Goal: Task Accomplishment & Management: Manage account settings

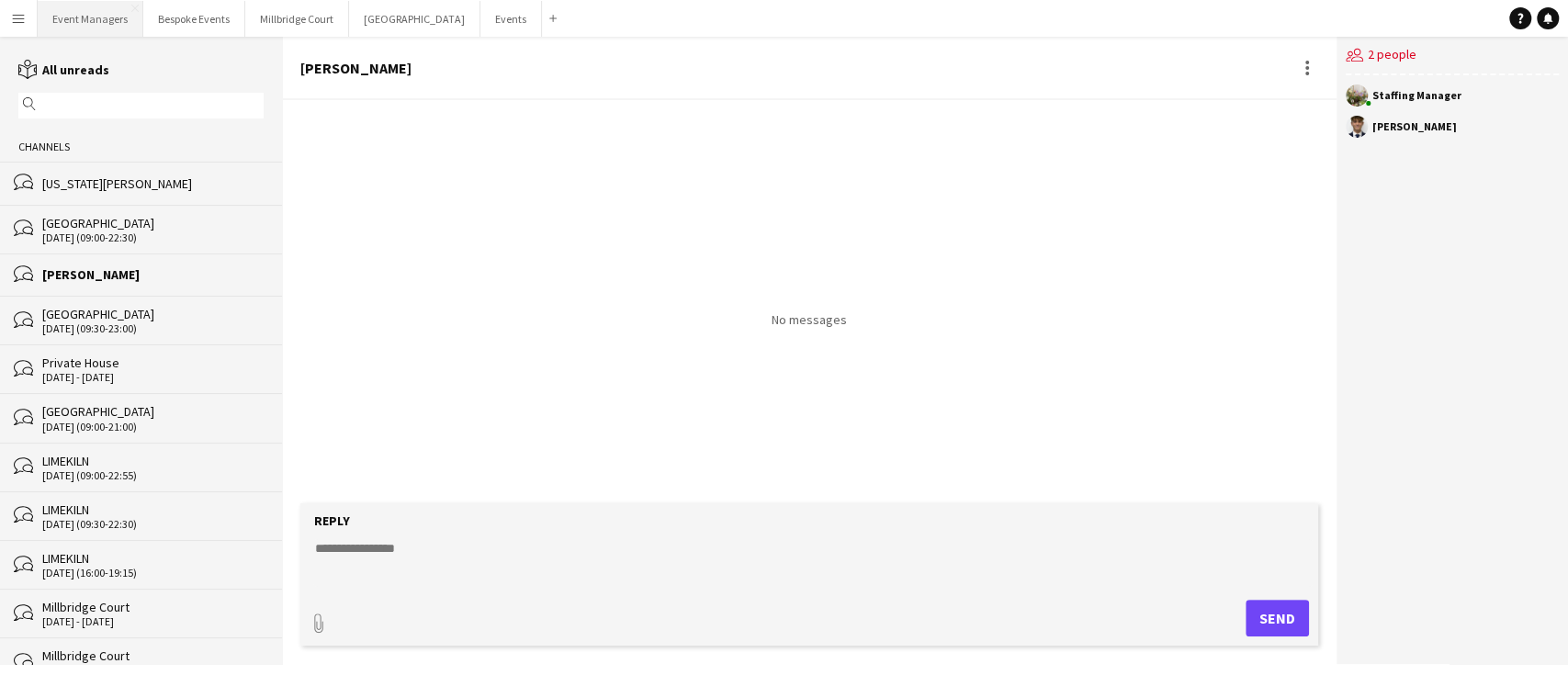
click at [71, 22] on button "Event Managers Close" at bounding box center [90, 18] width 106 height 36
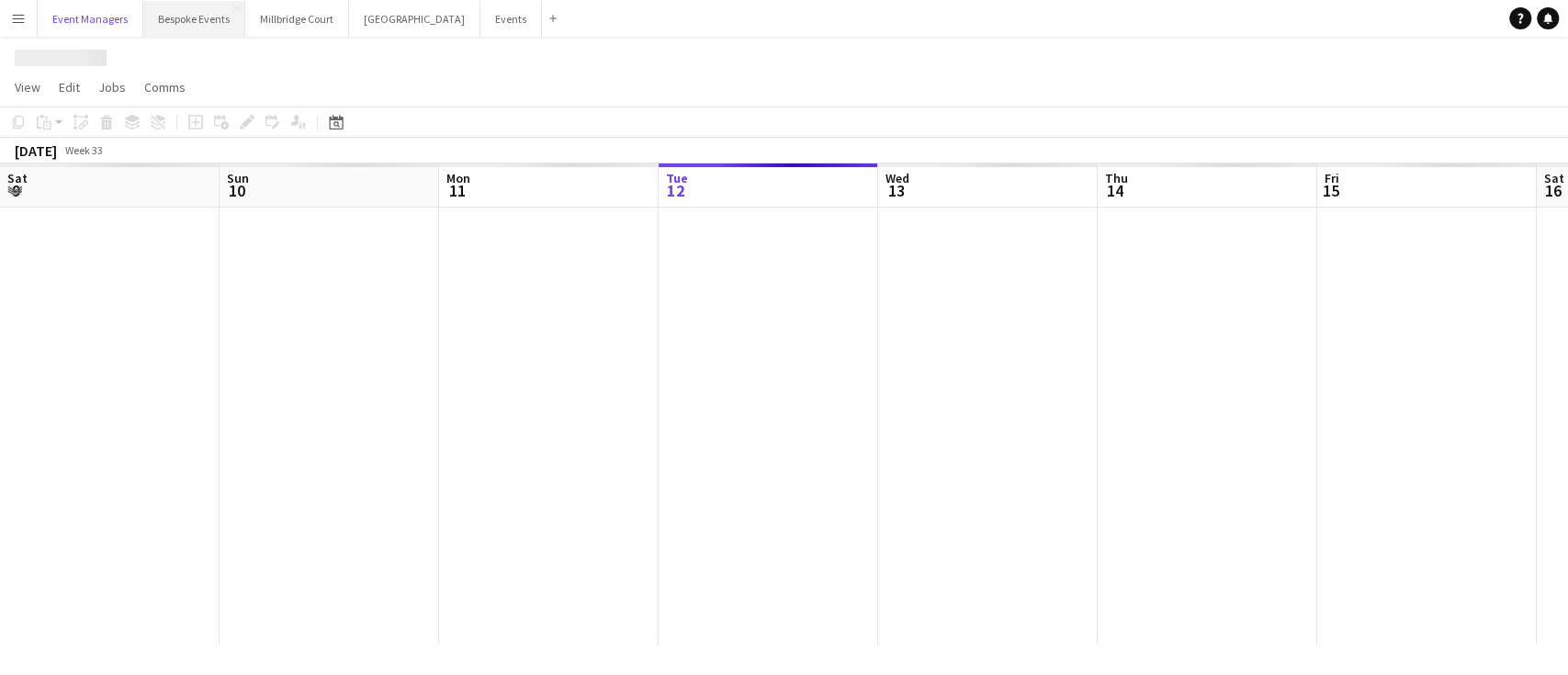
scroll to position [0, 439]
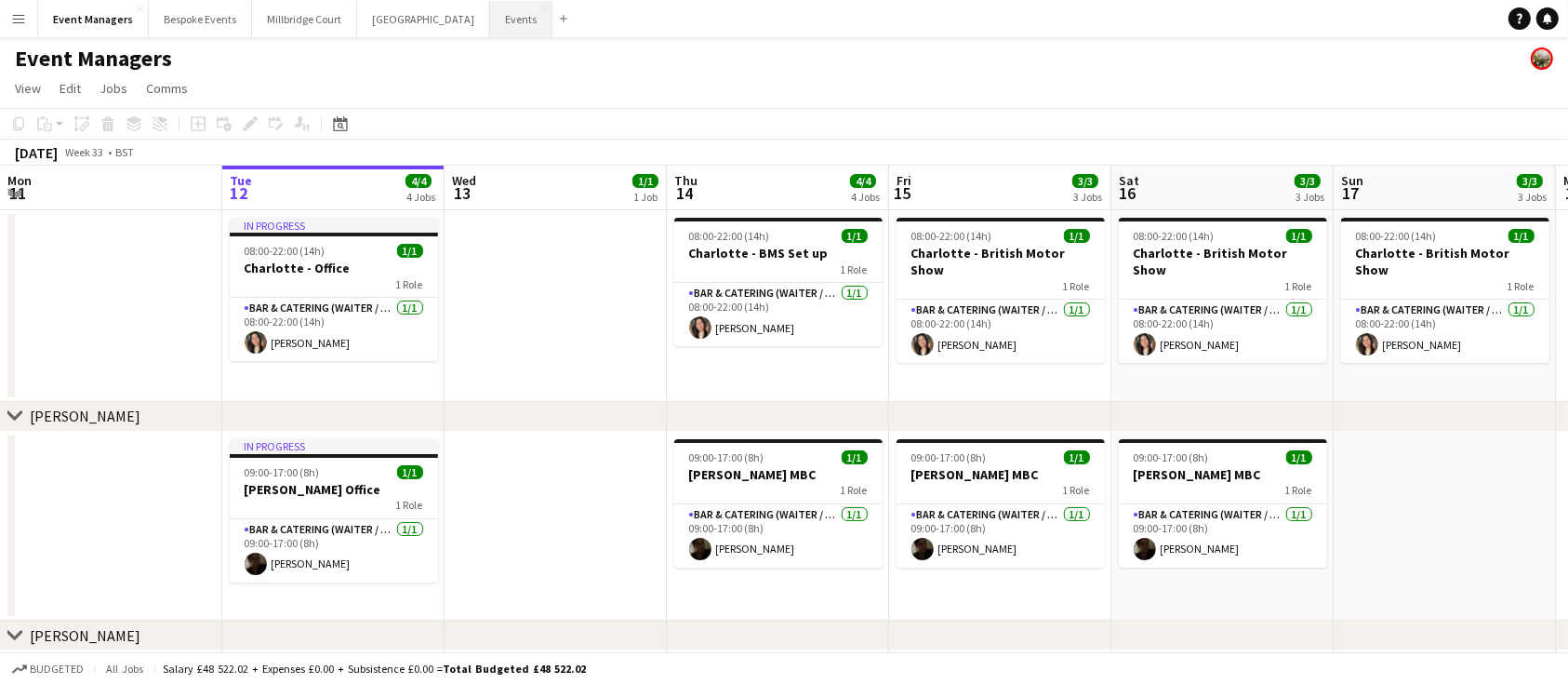
click at [491, 17] on button "Events Close" at bounding box center [522, 19] width 63 height 36
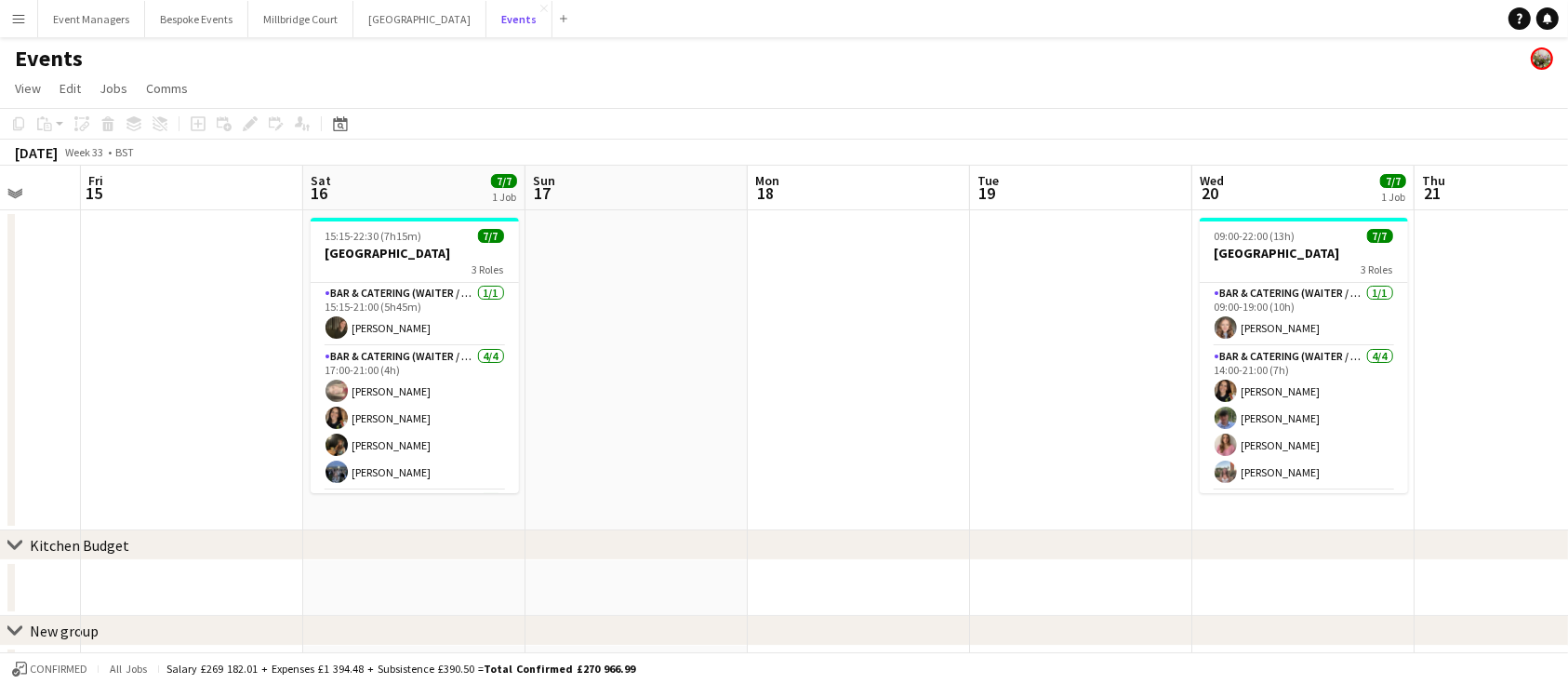
scroll to position [0, 810]
click at [560, 22] on app-icon "Add" at bounding box center [564, 19] width 8 height 8
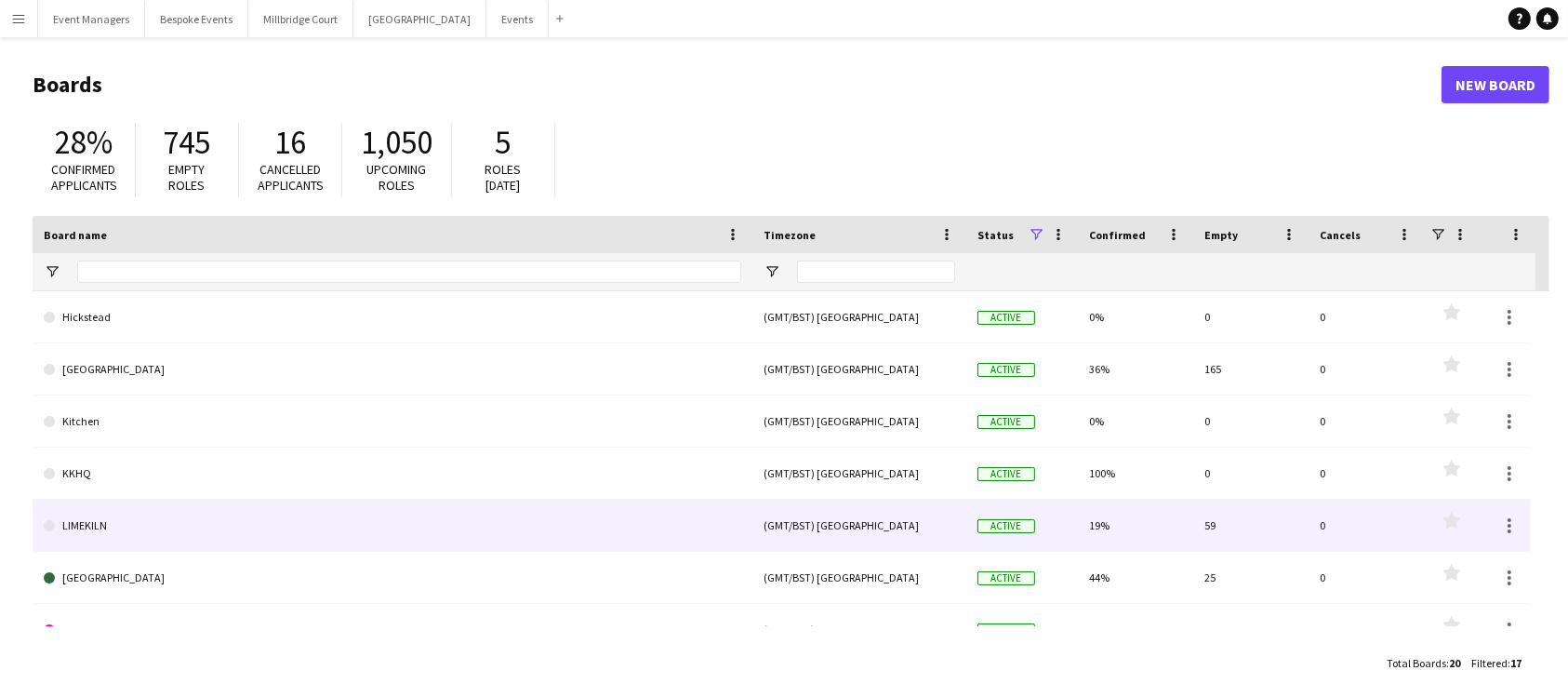
click at [361, 523] on link "LIMEKILN" at bounding box center [392, 525] width 698 height 52
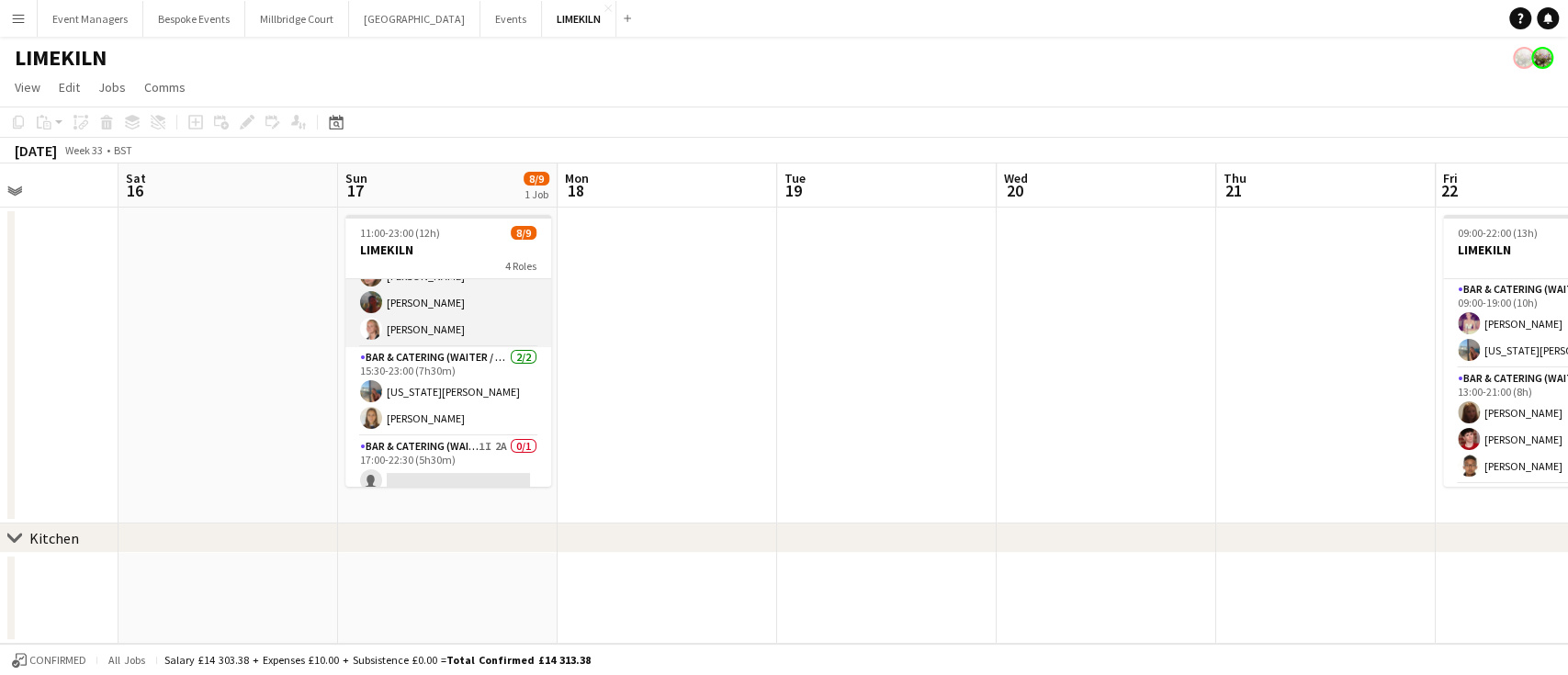
scroll to position [175, 0]
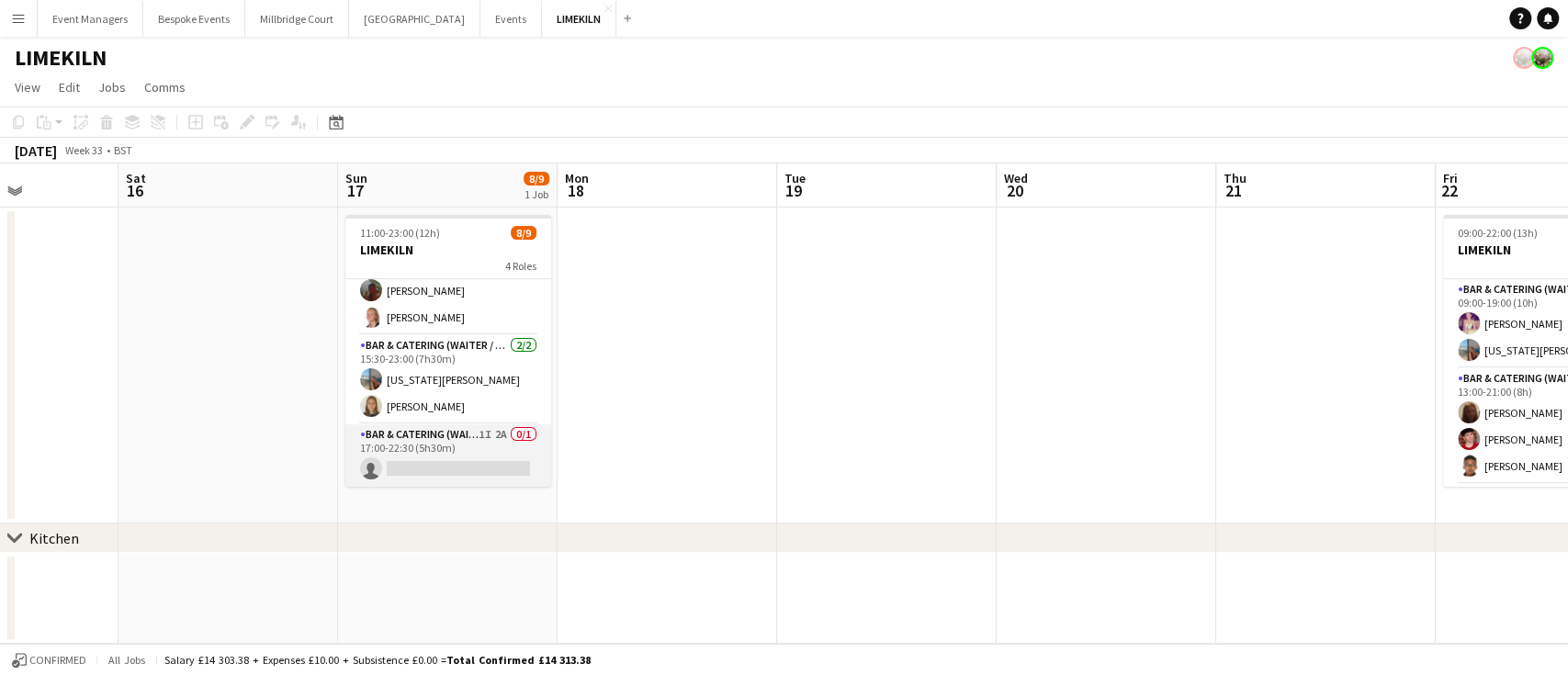
click at [456, 434] on app-card-role "Bar & Catering (Waiter / waitress) 1I 2A 0/1 17:00-22:30 (5h30m) single-neutral…" at bounding box center [448, 455] width 205 height 62
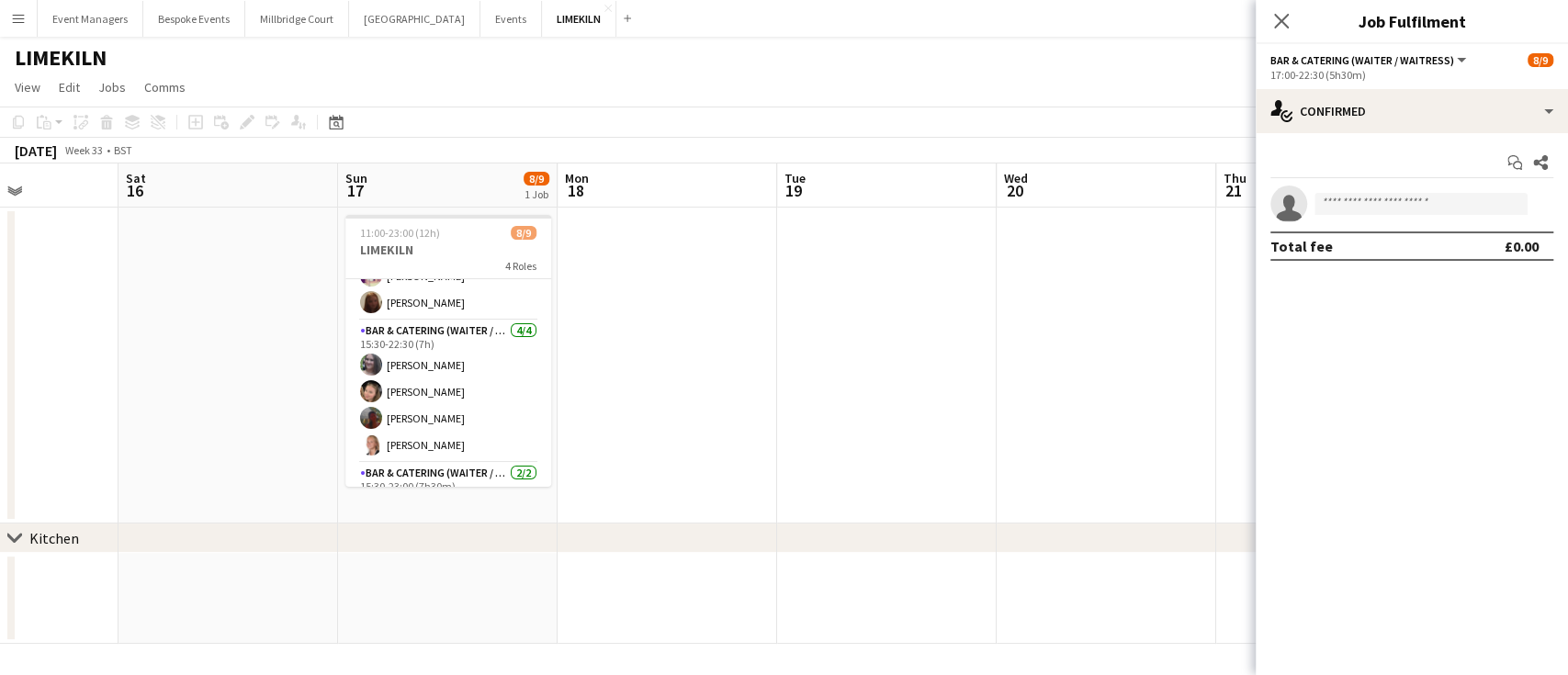
scroll to position [0, 0]
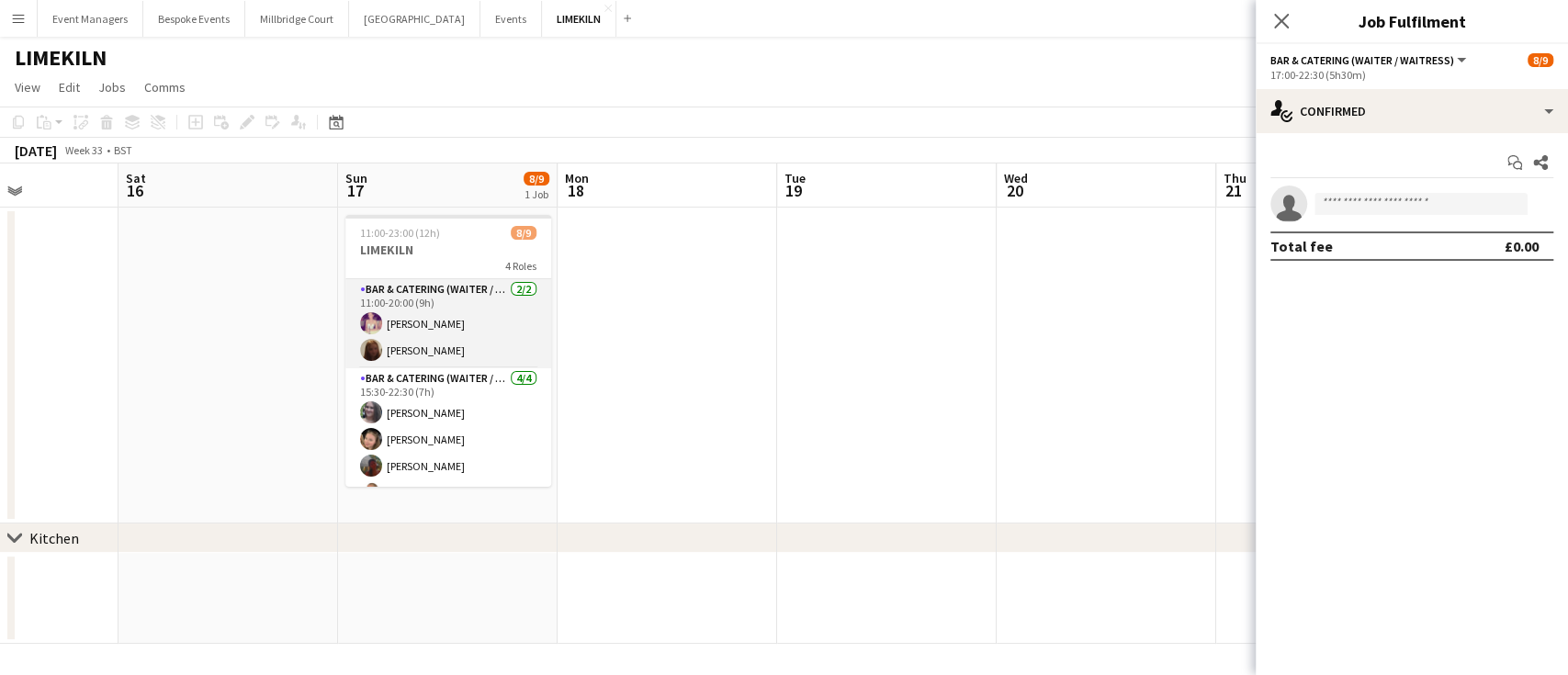
click at [451, 330] on app-card-role "Bar & Catering (Waiter / waitress) [DATE] 11:00-20:00 (9h) [PERSON_NAME] Maddie…" at bounding box center [448, 323] width 205 height 89
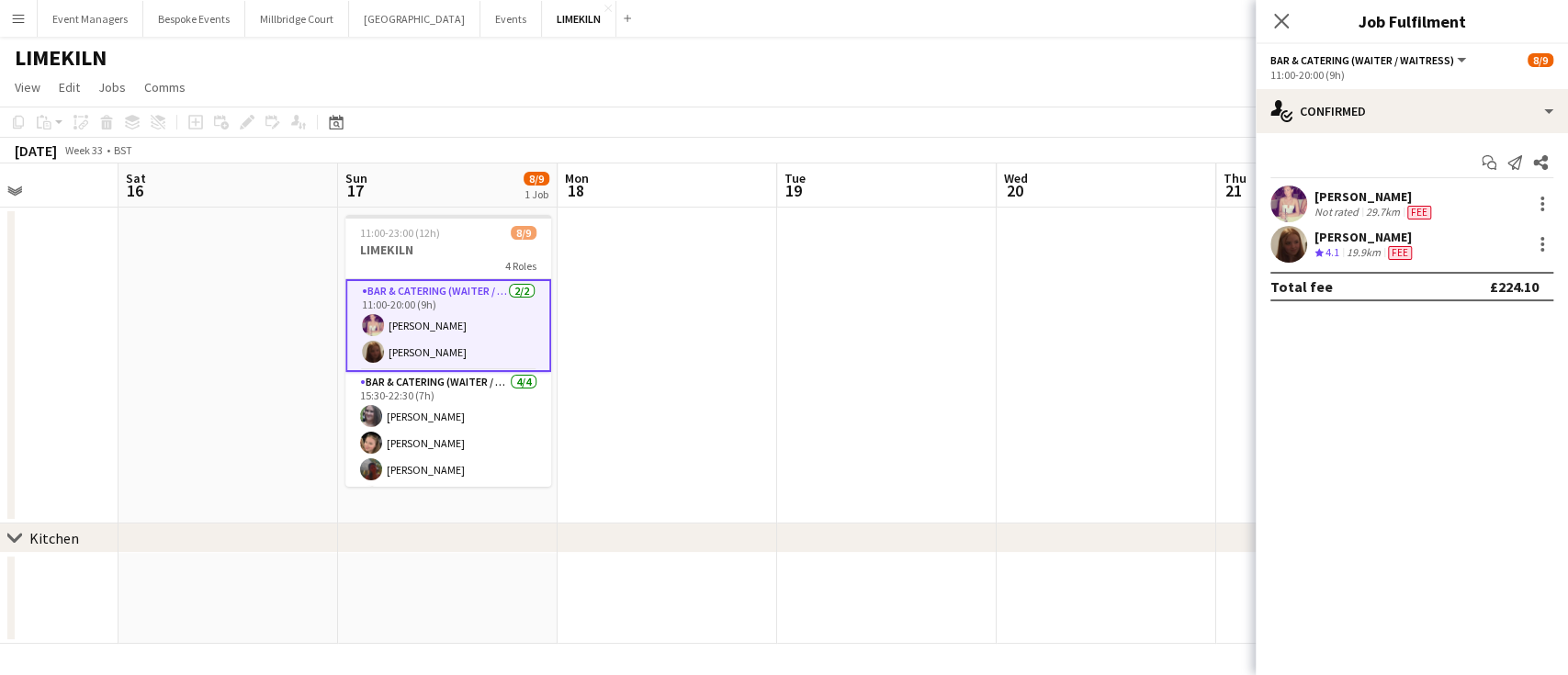
click at [1286, 195] on app-user-avatar at bounding box center [1289, 204] width 37 height 37
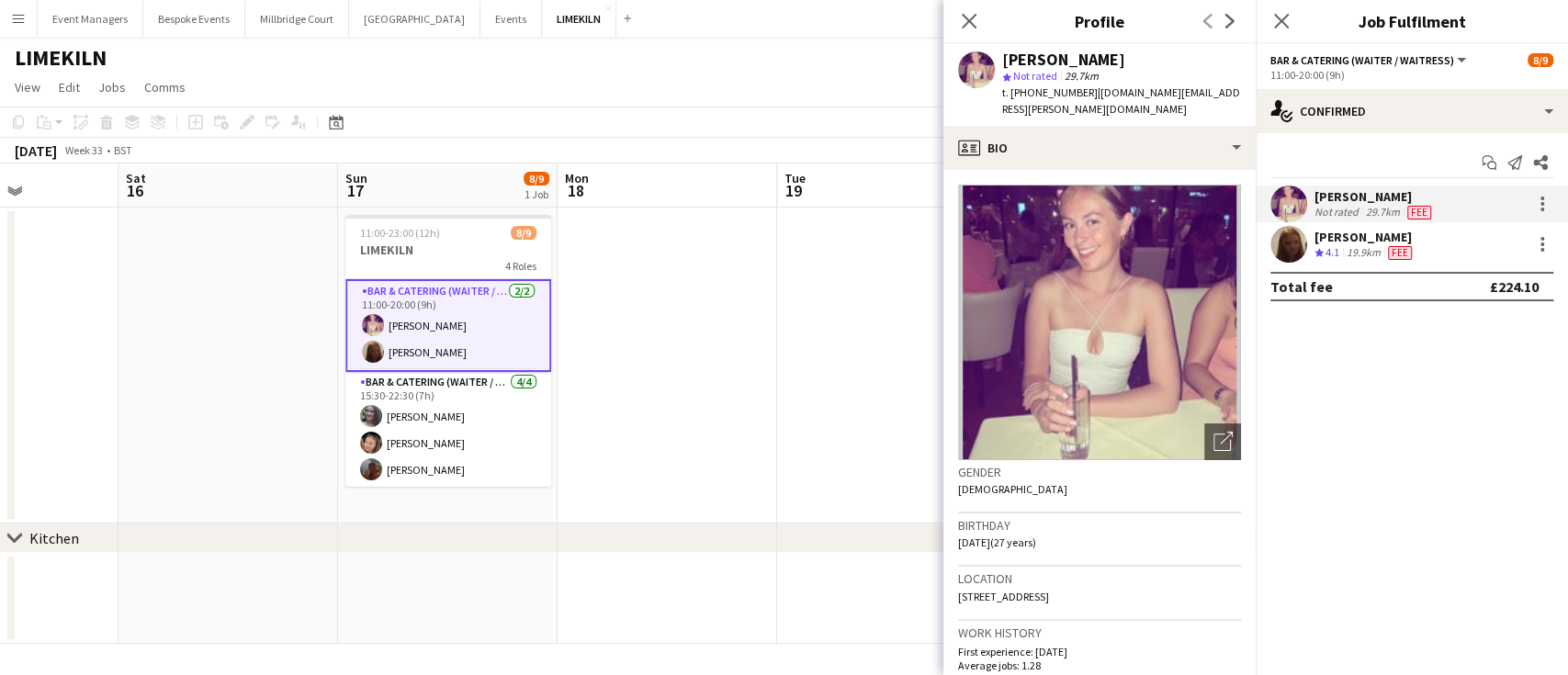
click at [1287, 244] on app-user-avatar at bounding box center [1289, 244] width 37 height 37
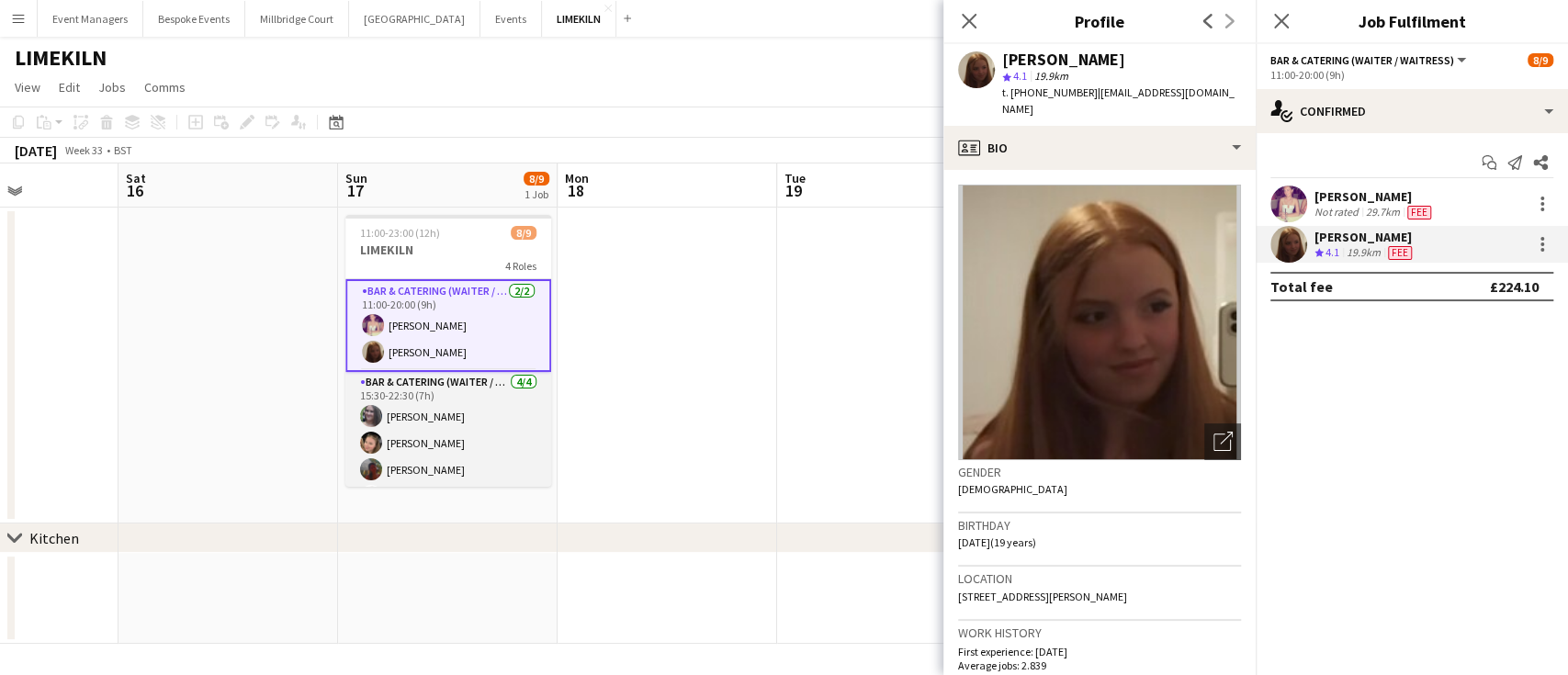
click at [484, 397] on app-card-role "Bar & Catering (Waiter / waitress) [DATE] 15:30-22:30 (7h) [PERSON_NAME] [PERSO…" at bounding box center [448, 443] width 205 height 142
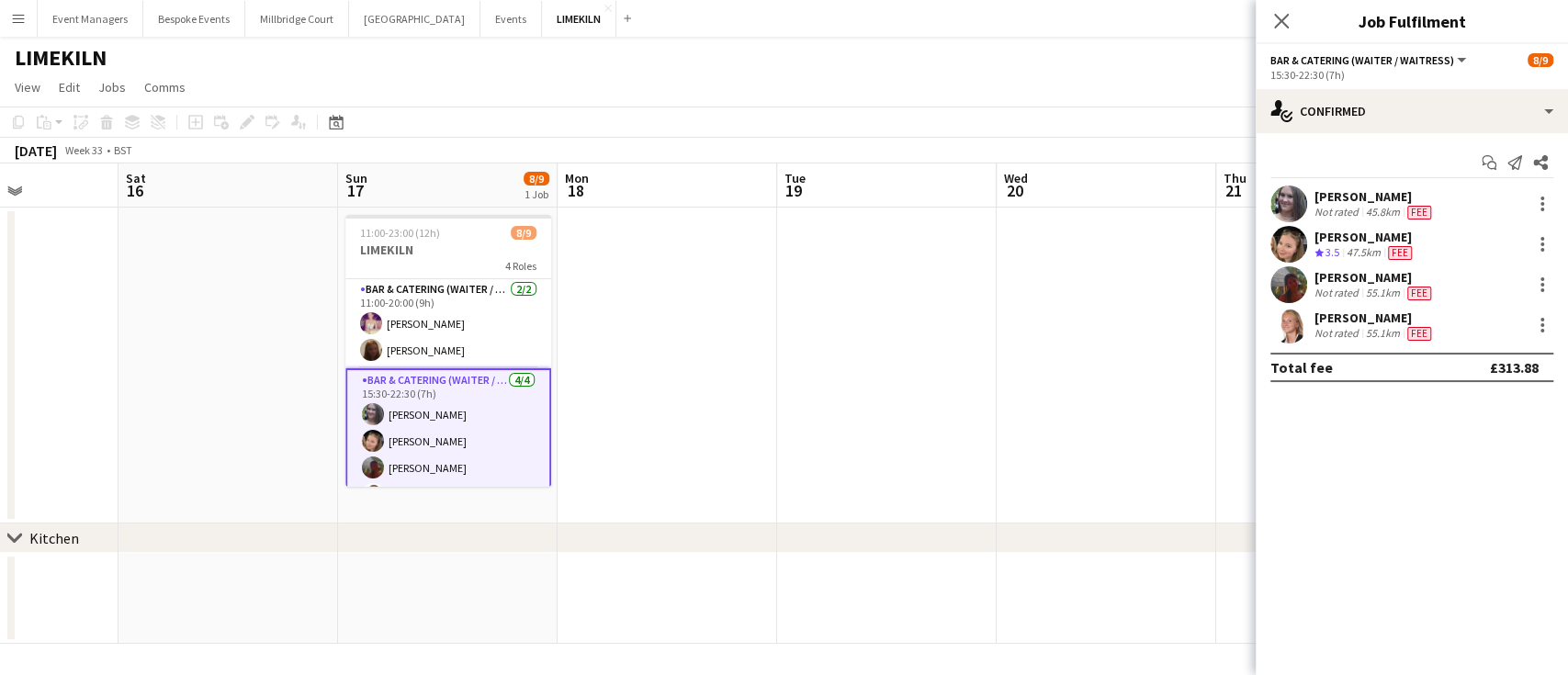
click at [1285, 202] on app-user-avatar at bounding box center [1289, 204] width 37 height 37
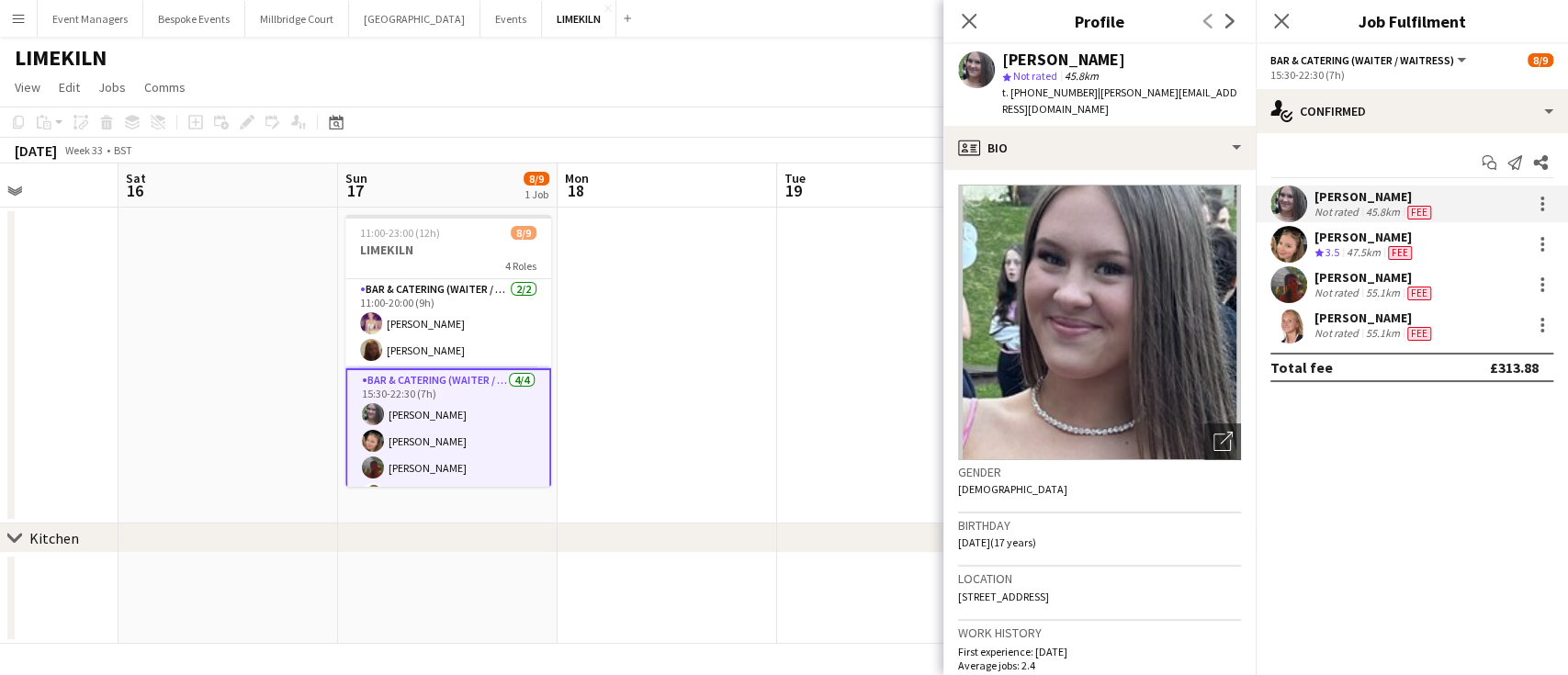
click at [1283, 247] on app-user-avatar at bounding box center [1289, 244] width 37 height 37
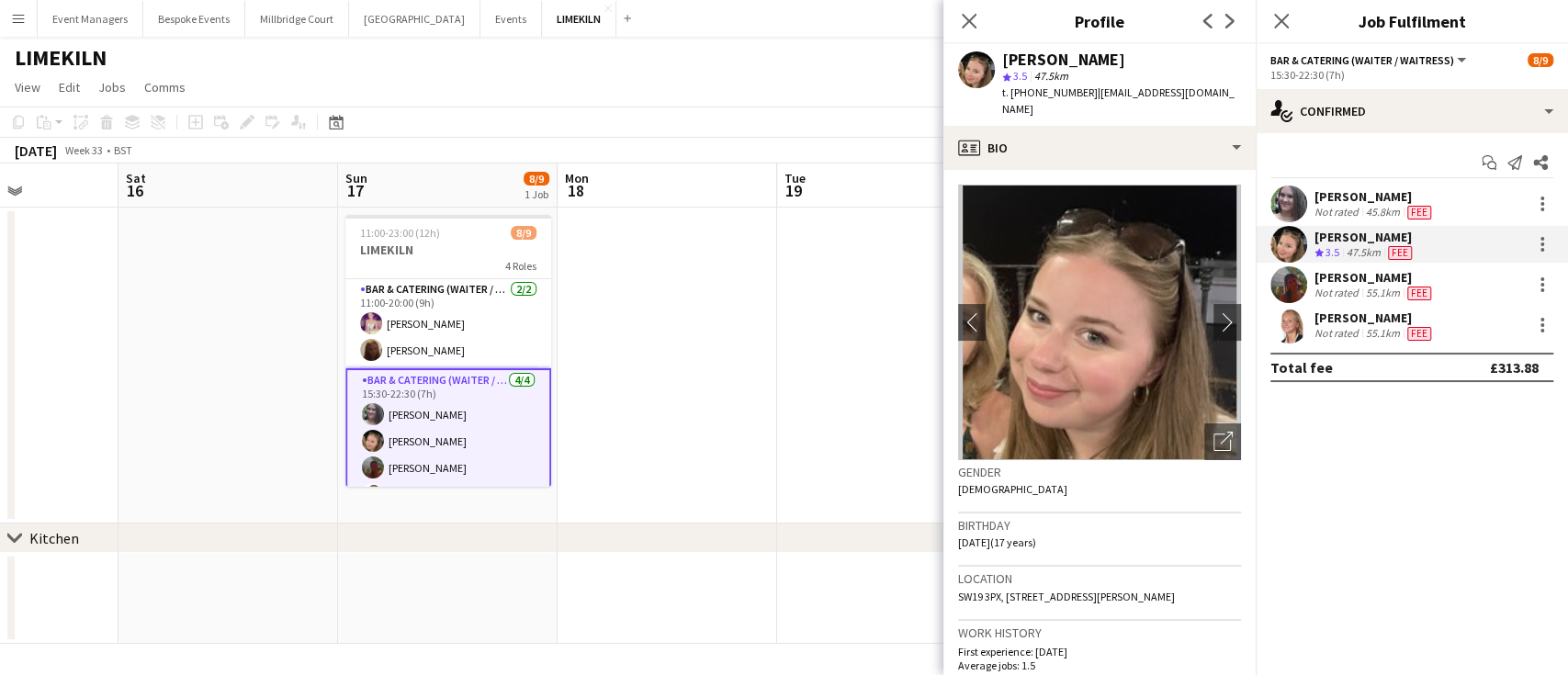
click at [1290, 276] on app-user-avatar at bounding box center [1289, 285] width 37 height 37
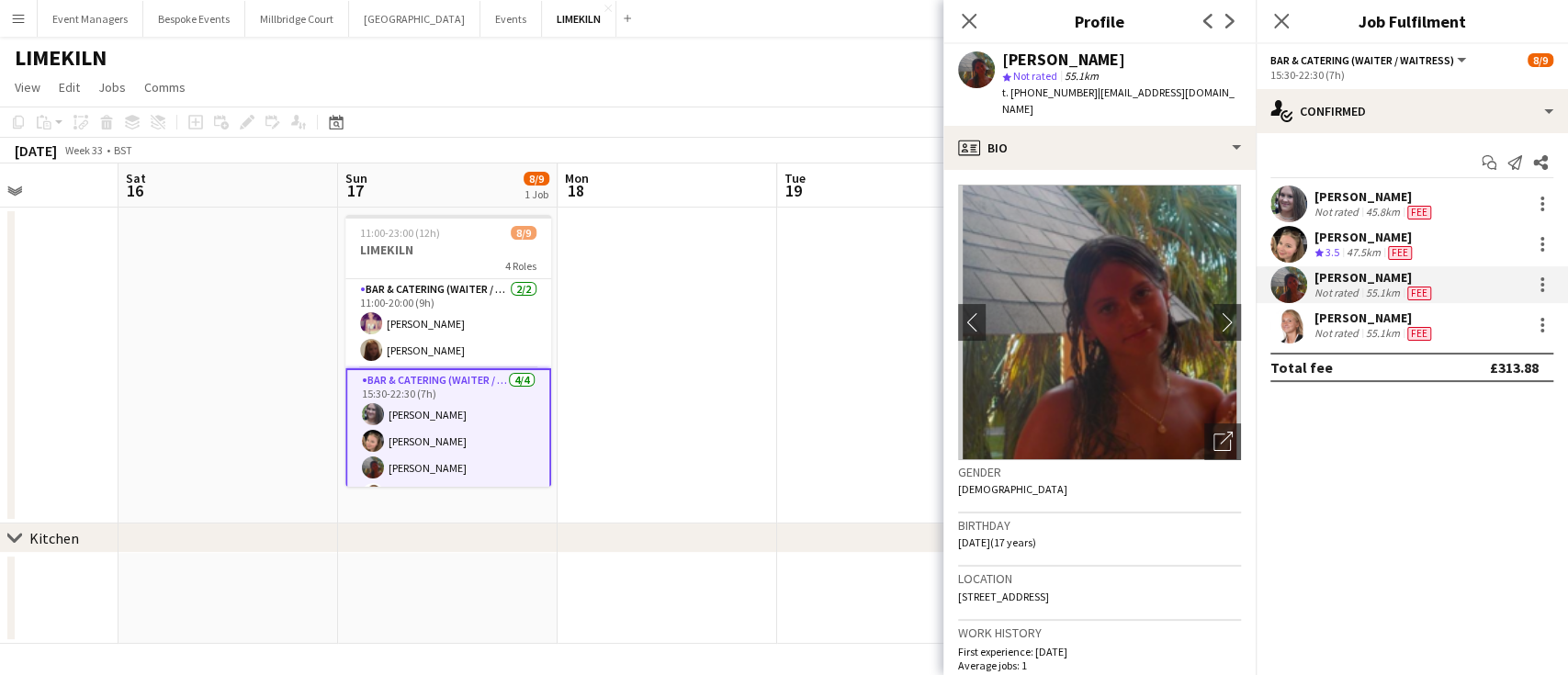
click at [1293, 322] on app-user-avatar at bounding box center [1289, 325] width 37 height 37
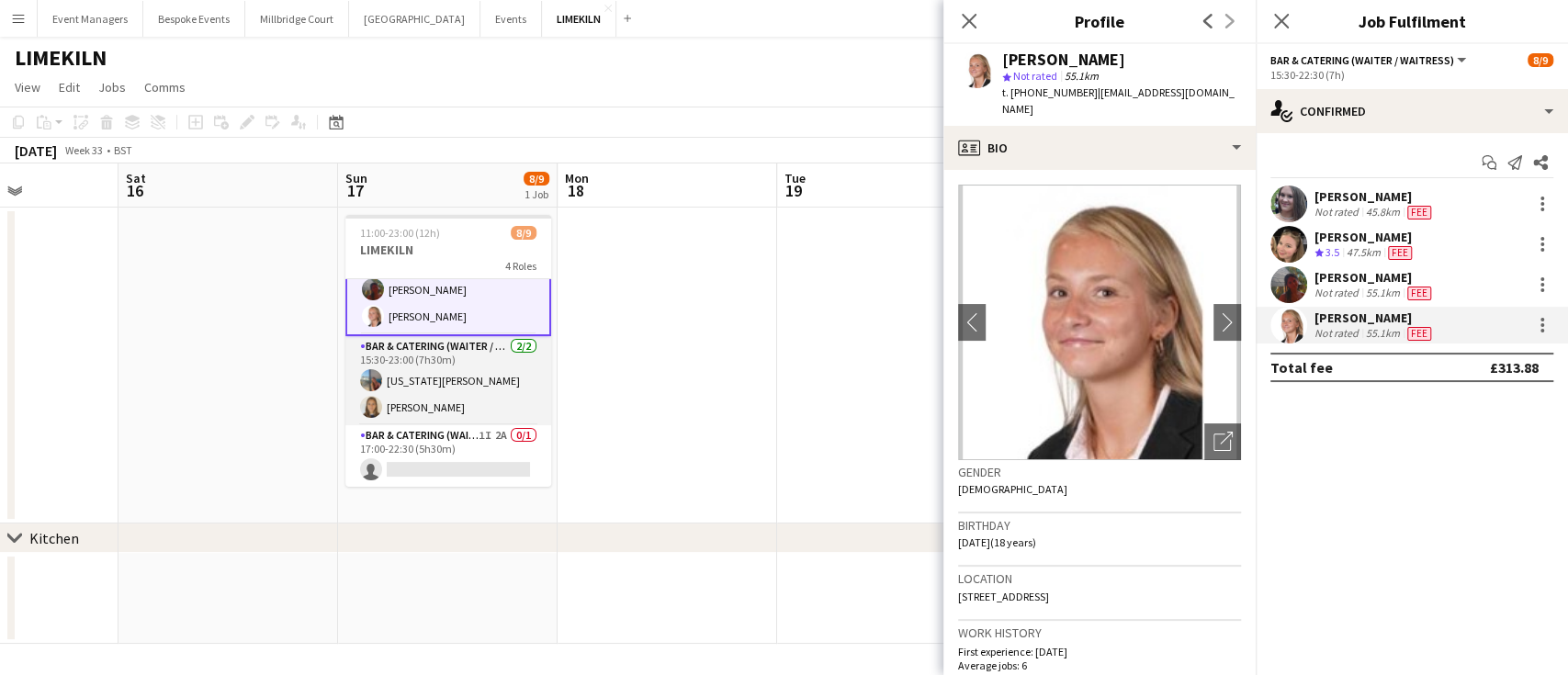
click at [421, 393] on app-card-role "Bar & Catering (Waiter / waitress) [DATE] 15:30-23:00 (7h30m) [US_STATE][PERSON…" at bounding box center [448, 381] width 205 height 89
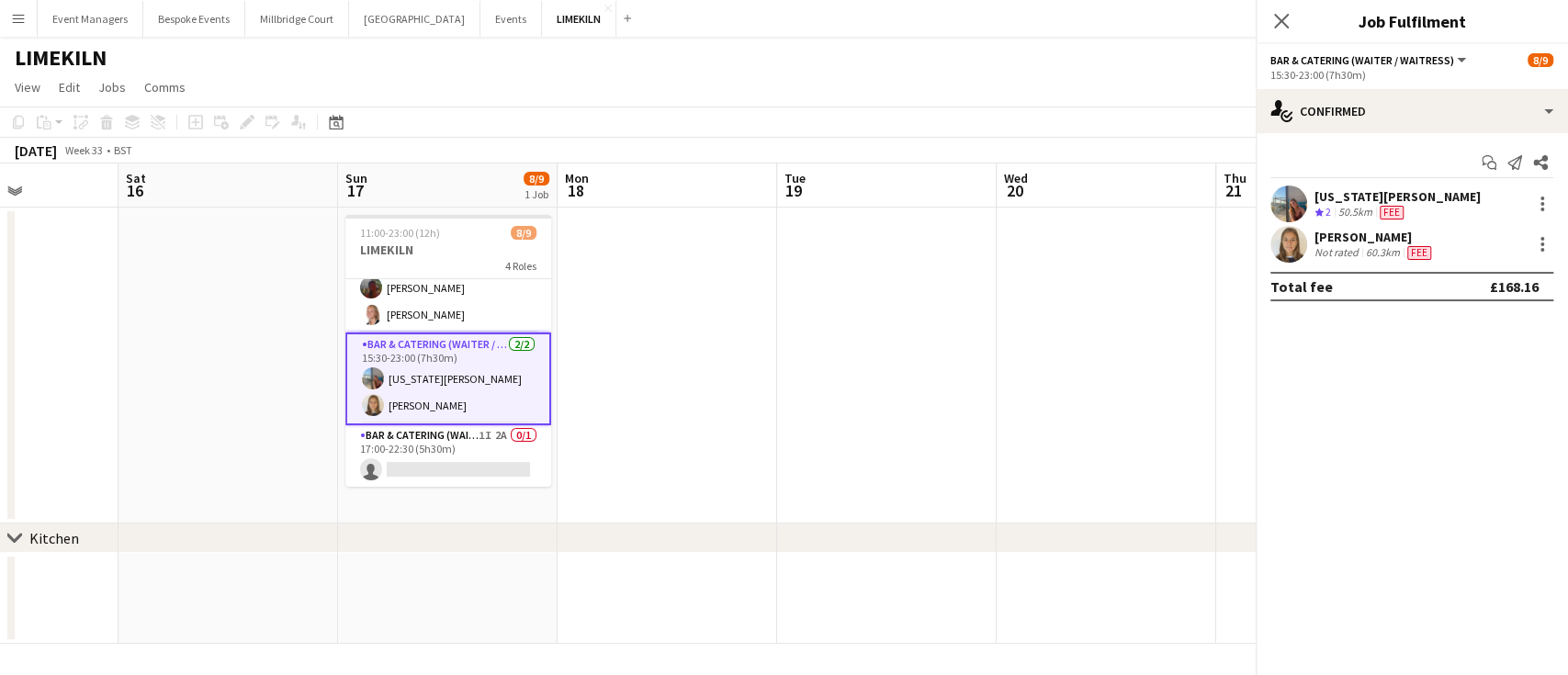
scroll to position [176, 0]
click at [1296, 247] on app-user-avatar at bounding box center [1289, 244] width 37 height 37
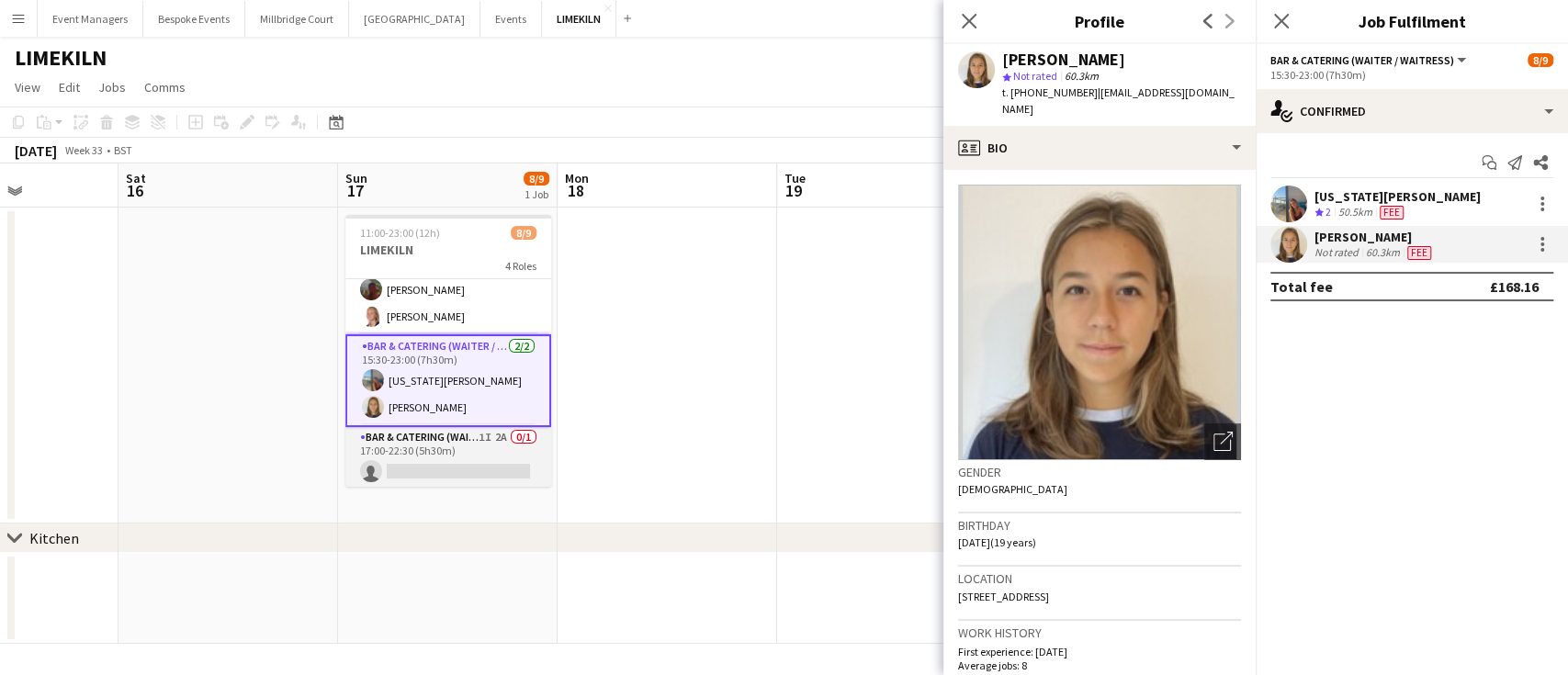
click at [486, 454] on app-card-role "Bar & Catering (Waiter / waitress) 1I 2A 0/1 17:00-22:30 (5h30m) single-neutral…" at bounding box center [448, 458] width 205 height 62
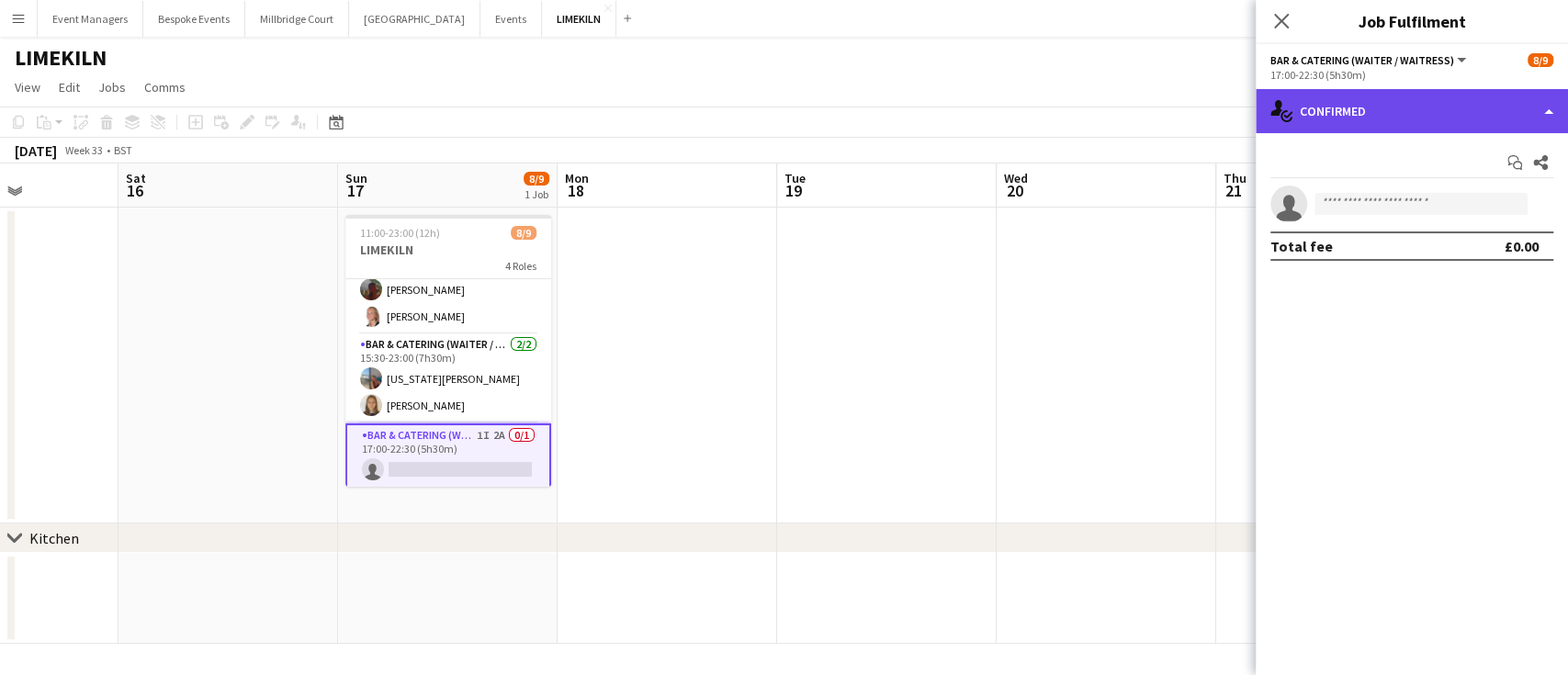
click at [1377, 115] on div "single-neutral-actions-check-2 Confirmed" at bounding box center [1412, 111] width 312 height 45
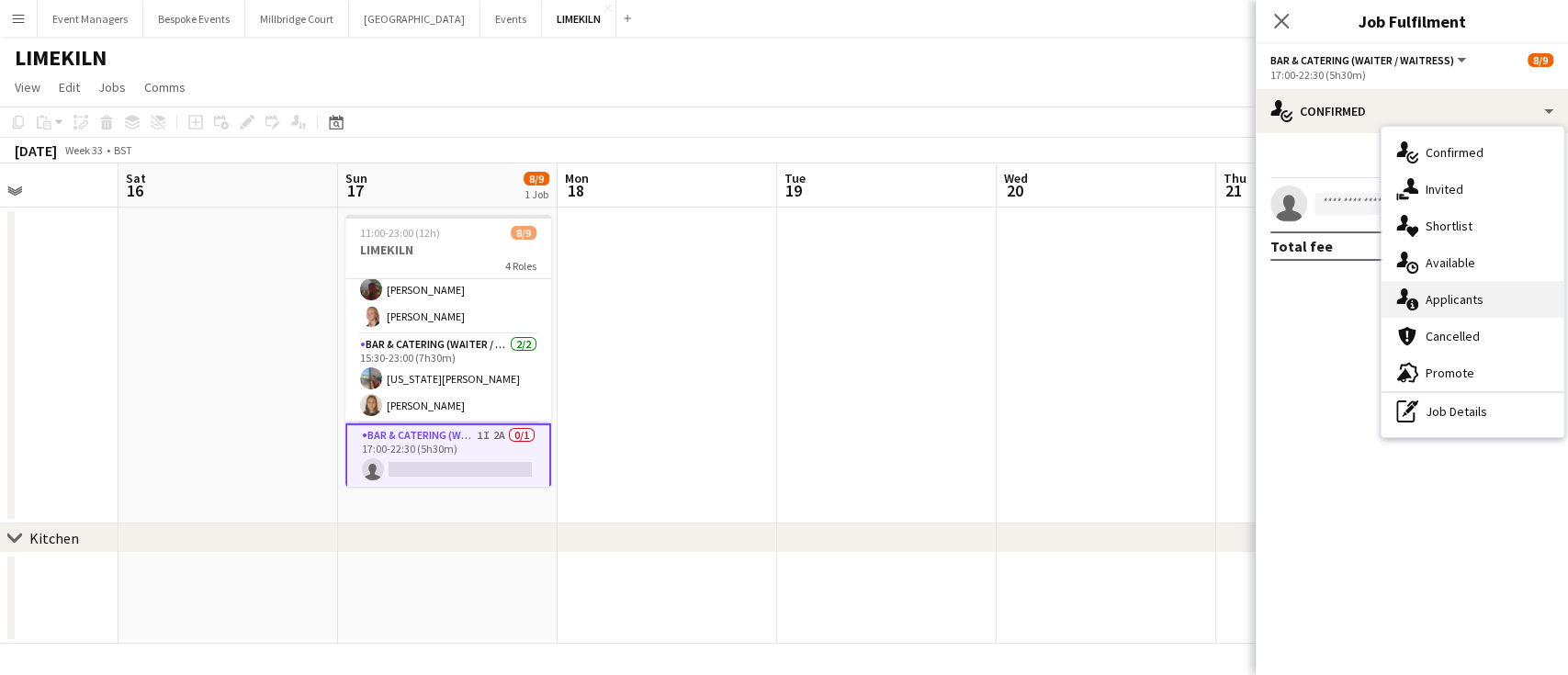
click at [1460, 305] on div "single-neutral-actions-information Applicants" at bounding box center [1473, 299] width 182 height 37
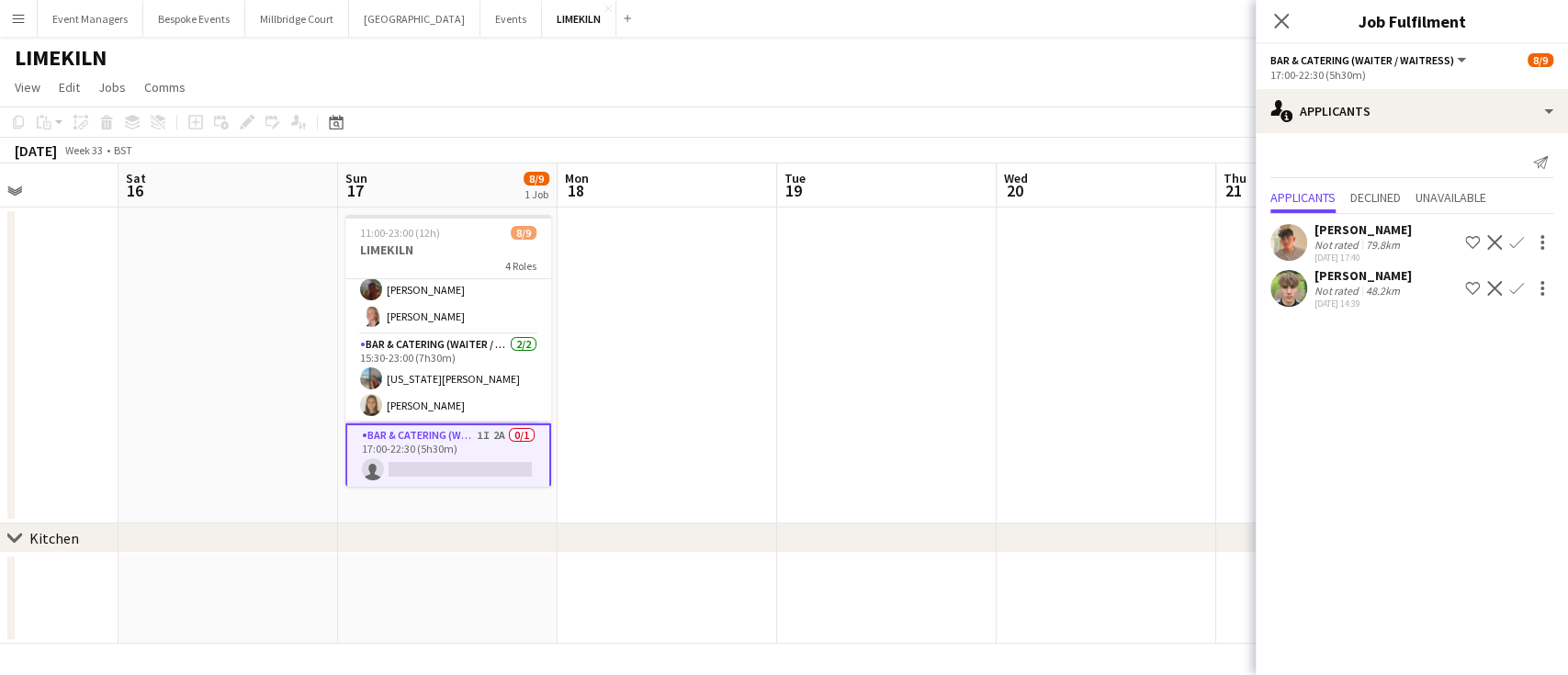
click at [1290, 228] on app-user-avatar at bounding box center [1289, 242] width 37 height 37
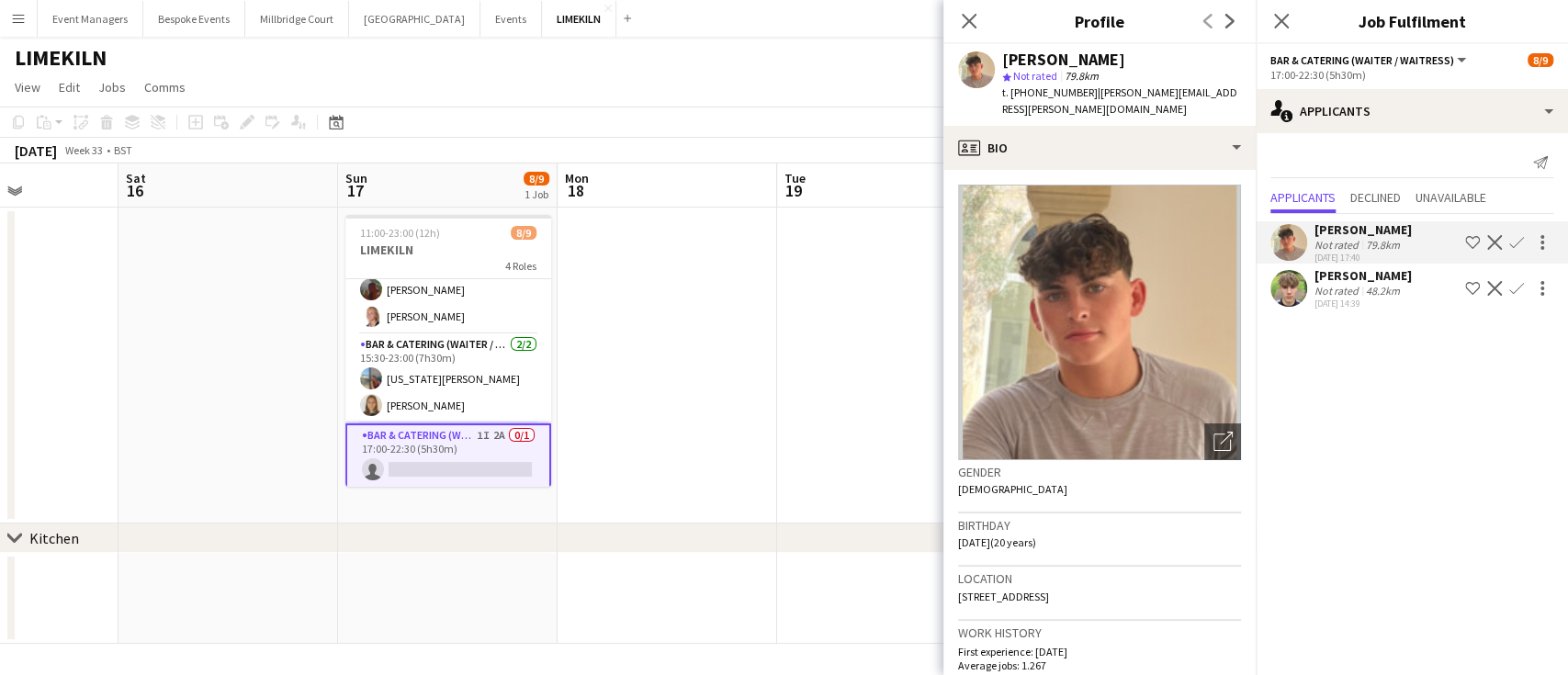
click at [1292, 277] on app-user-avatar at bounding box center [1289, 289] width 37 height 37
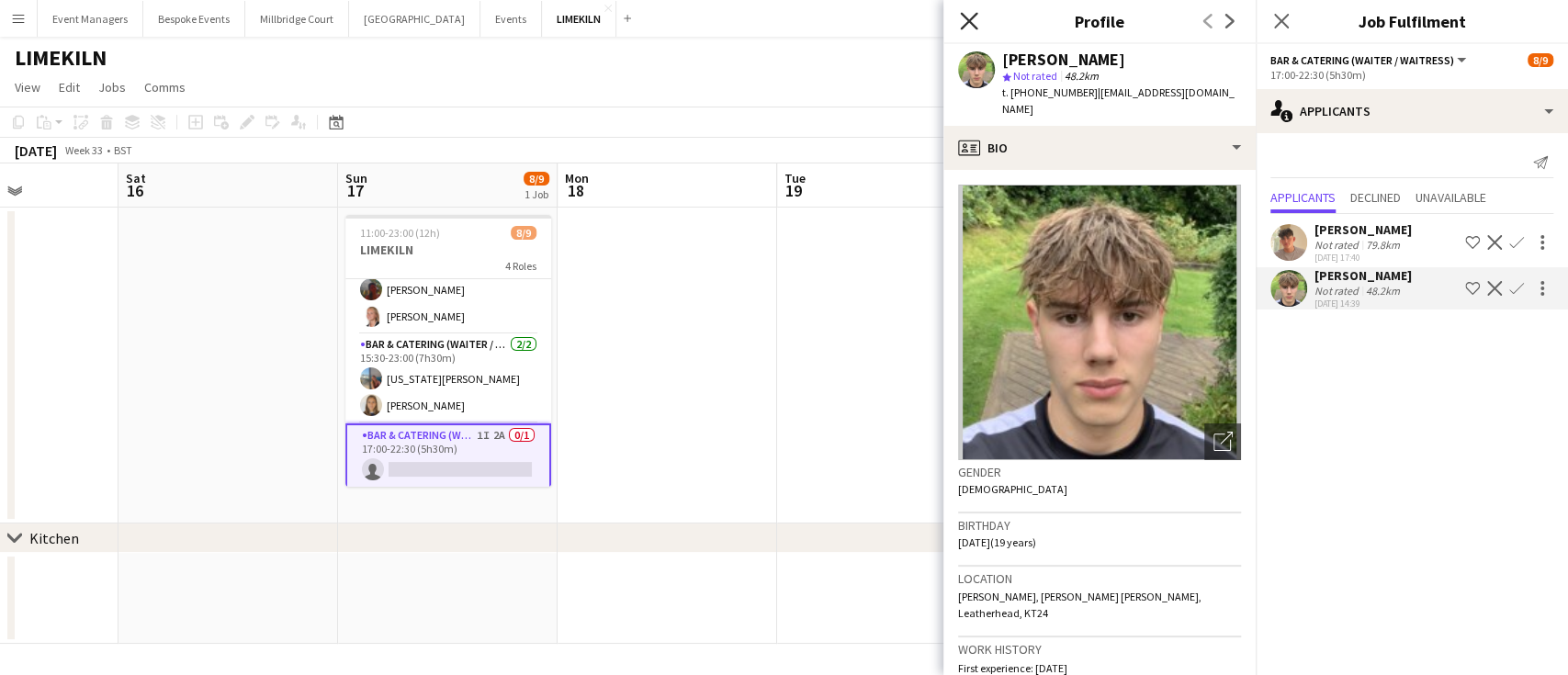
click at [970, 16] on icon "Close pop-in" at bounding box center [969, 20] width 17 height 17
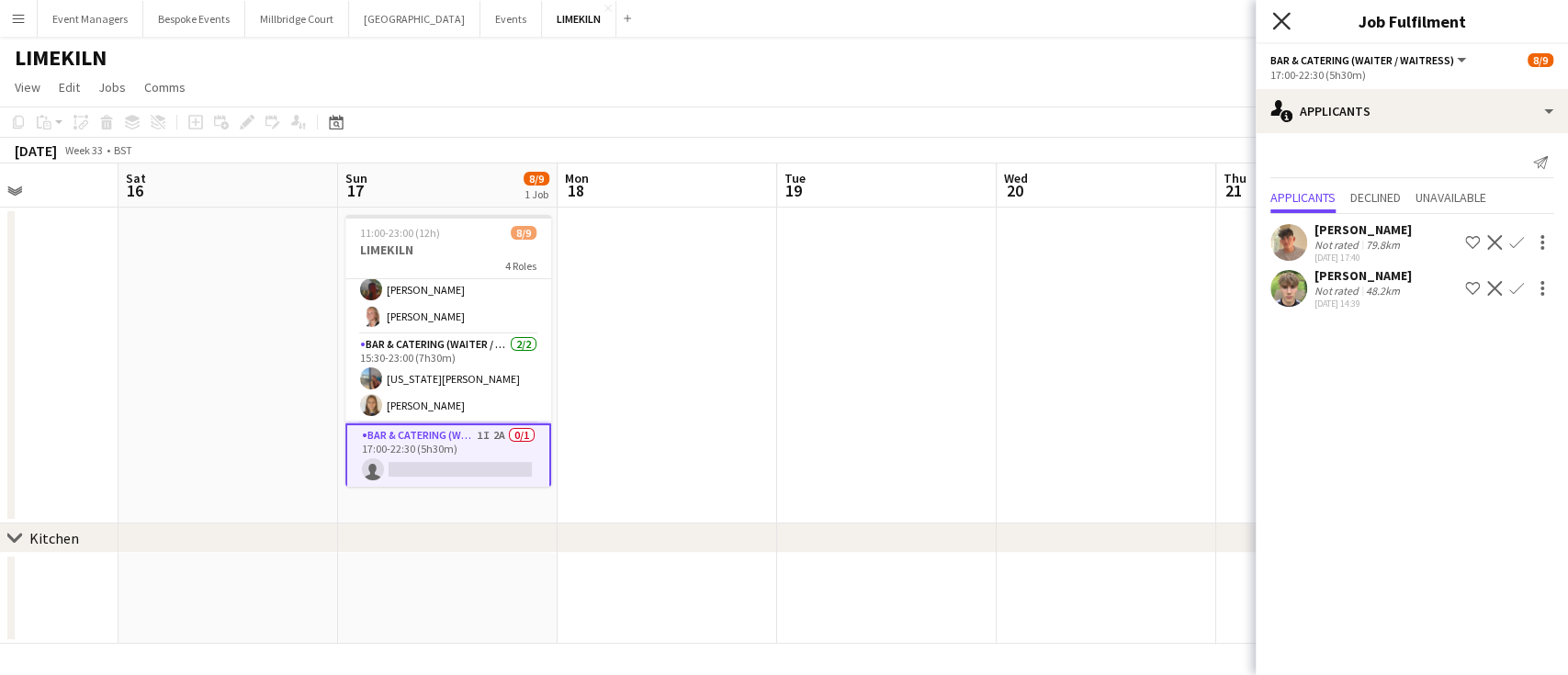
click at [1282, 23] on icon at bounding box center [1281, 20] width 17 height 17
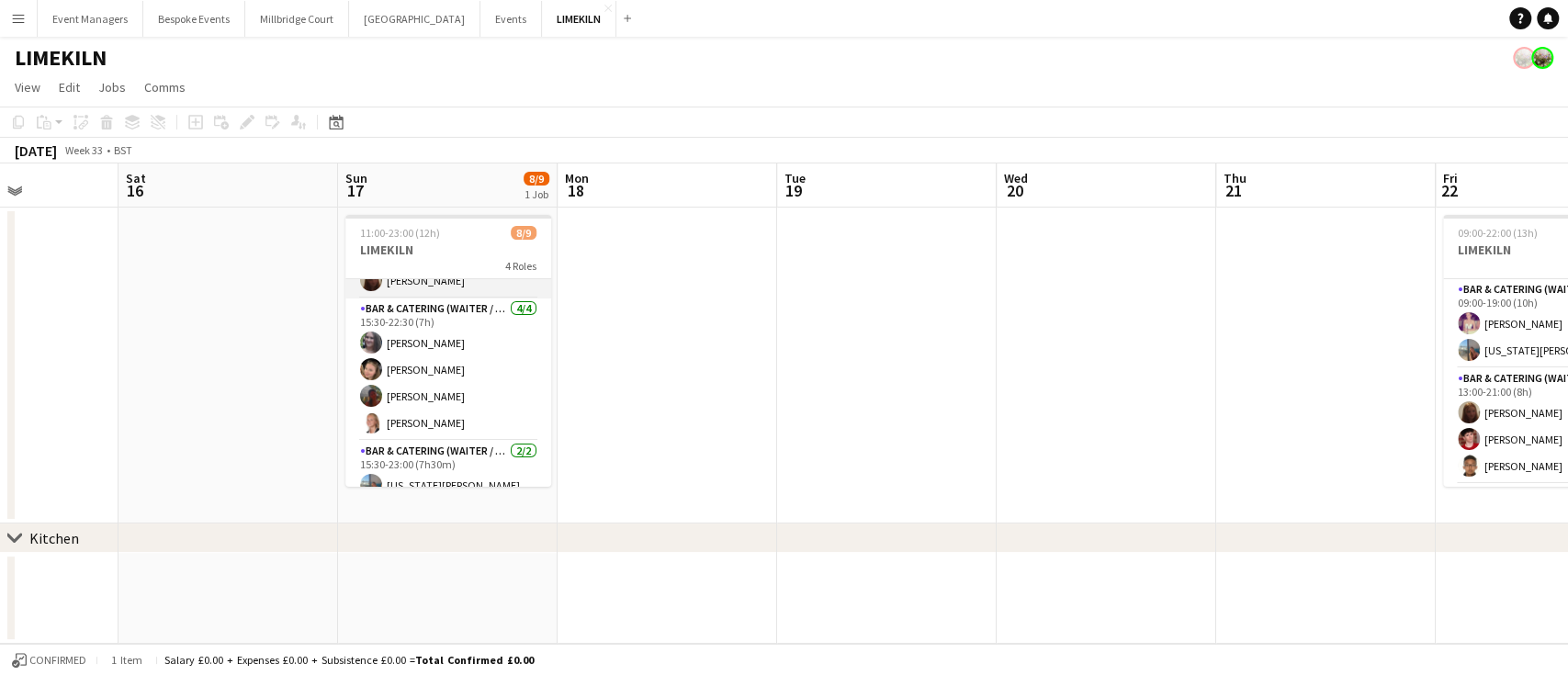
scroll to position [178, 0]
